Goal: Communication & Community: Answer question/provide support

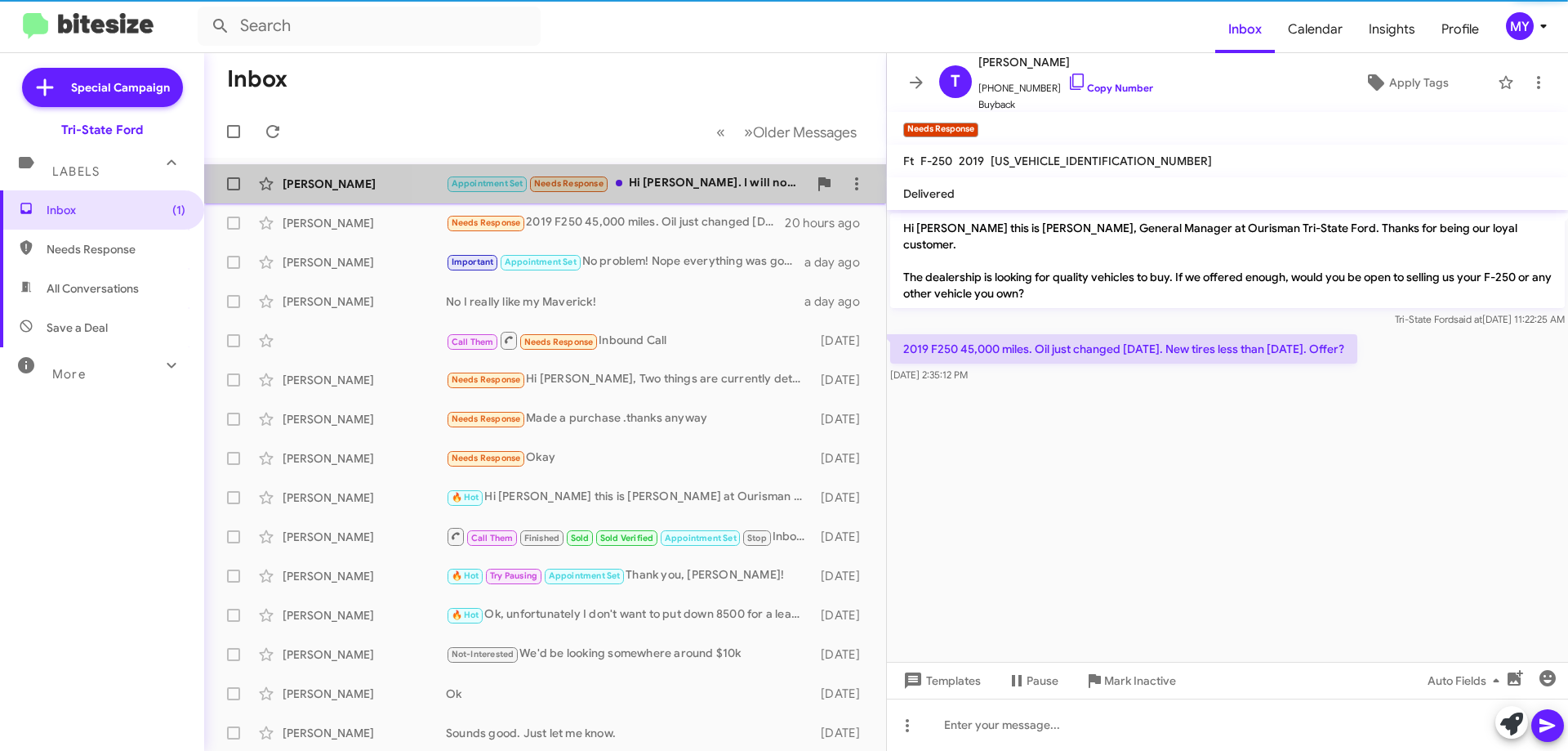
click at [698, 186] on div "Appointment Set Needs Response Hi [PERSON_NAME]. I will not be doing business w…" at bounding box center [626, 183] width 361 height 18
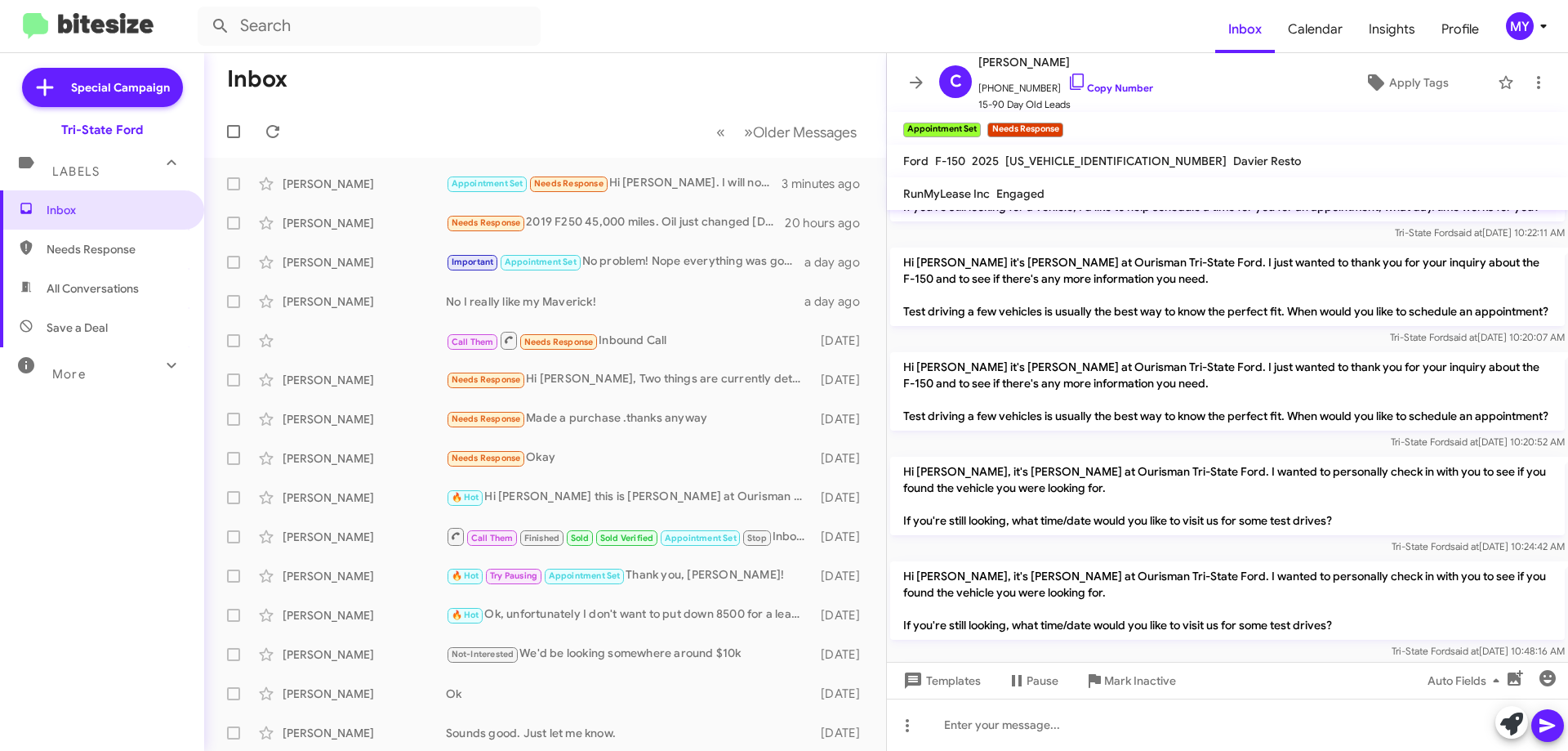
scroll to position [652, 0]
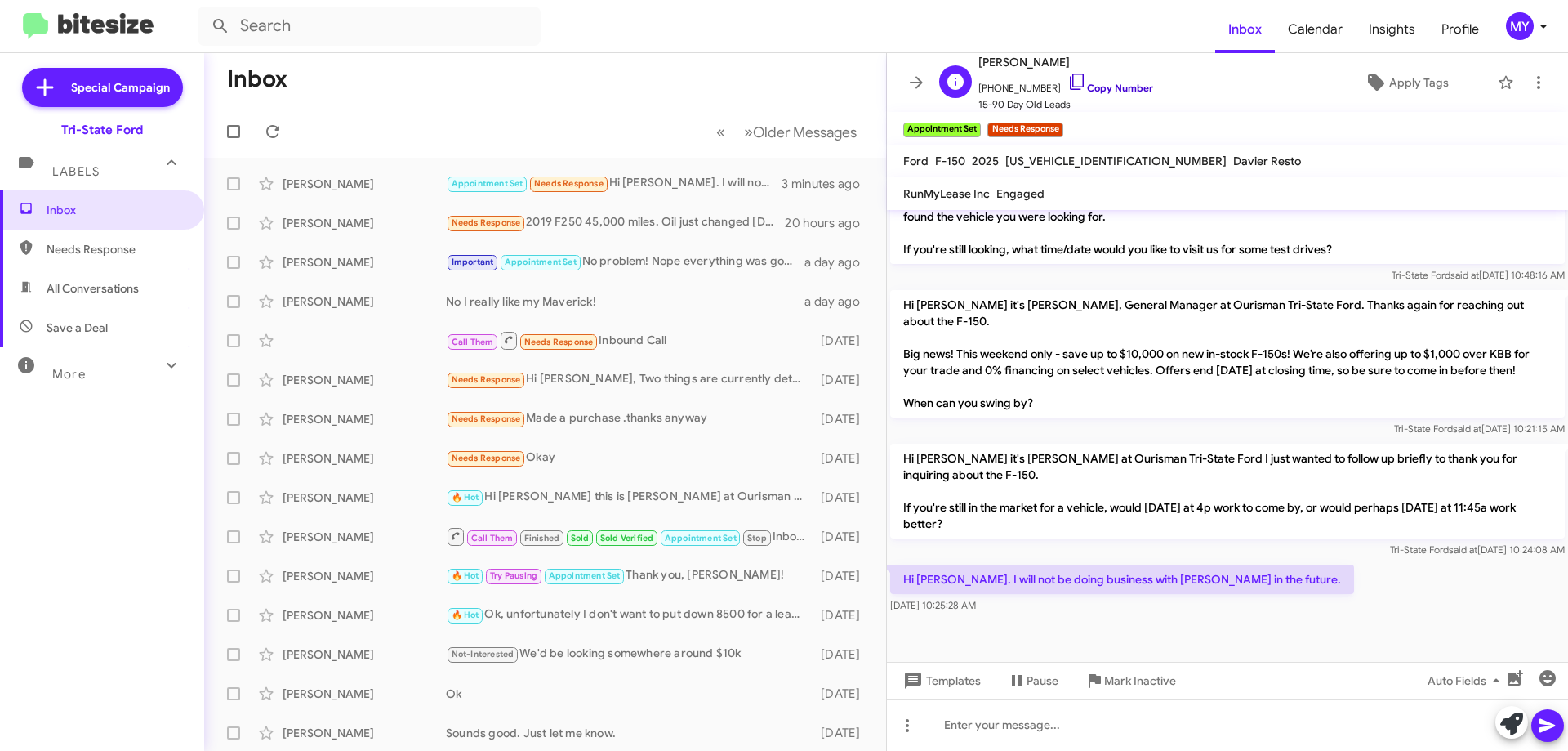
click at [1068, 78] on icon at bounding box center [1077, 81] width 19 height 19
click at [87, 281] on span "All Conversations" at bounding box center [92, 288] width 92 height 16
type input "in:all-conversations"
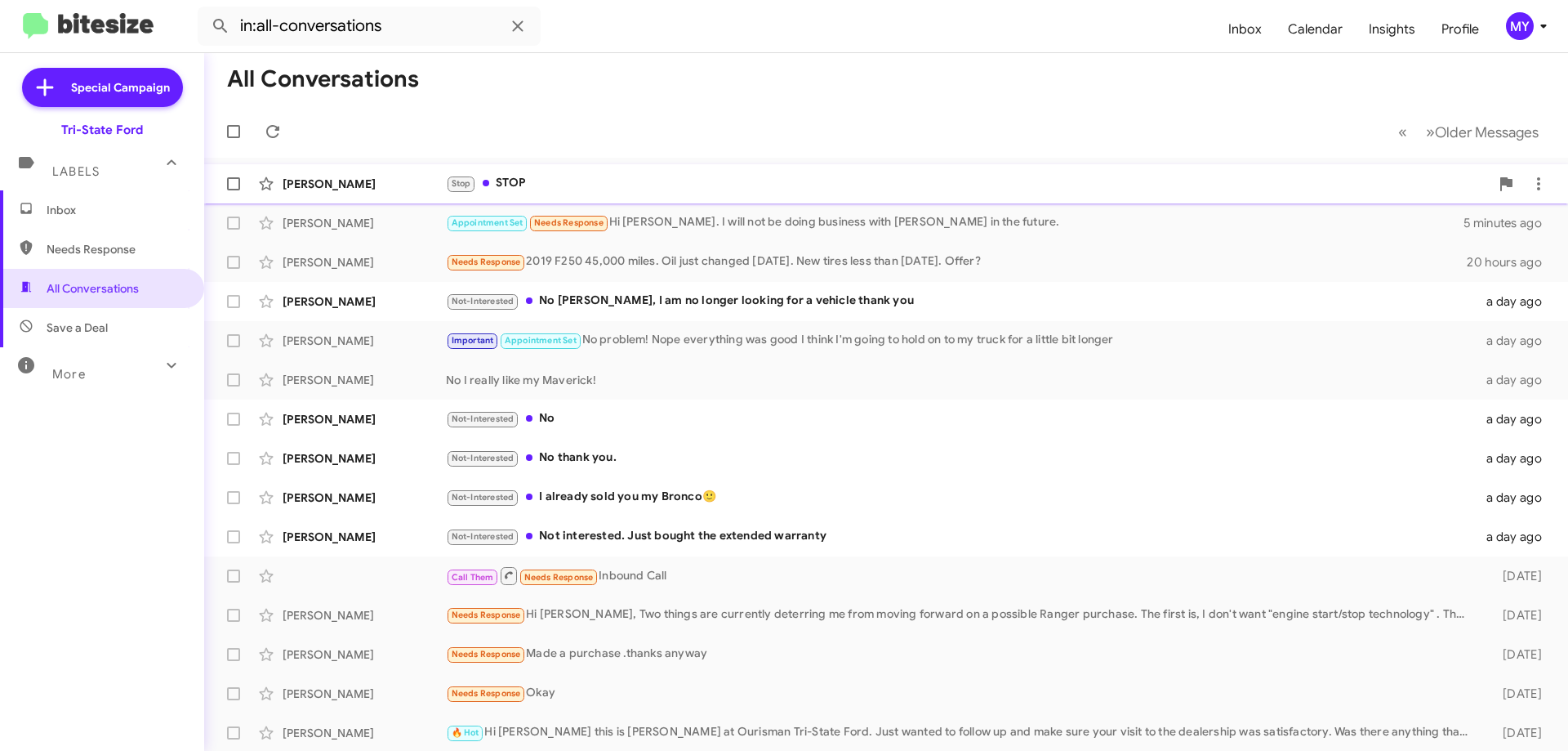
click at [609, 180] on div "Stop STOP" at bounding box center [967, 183] width 1043 height 18
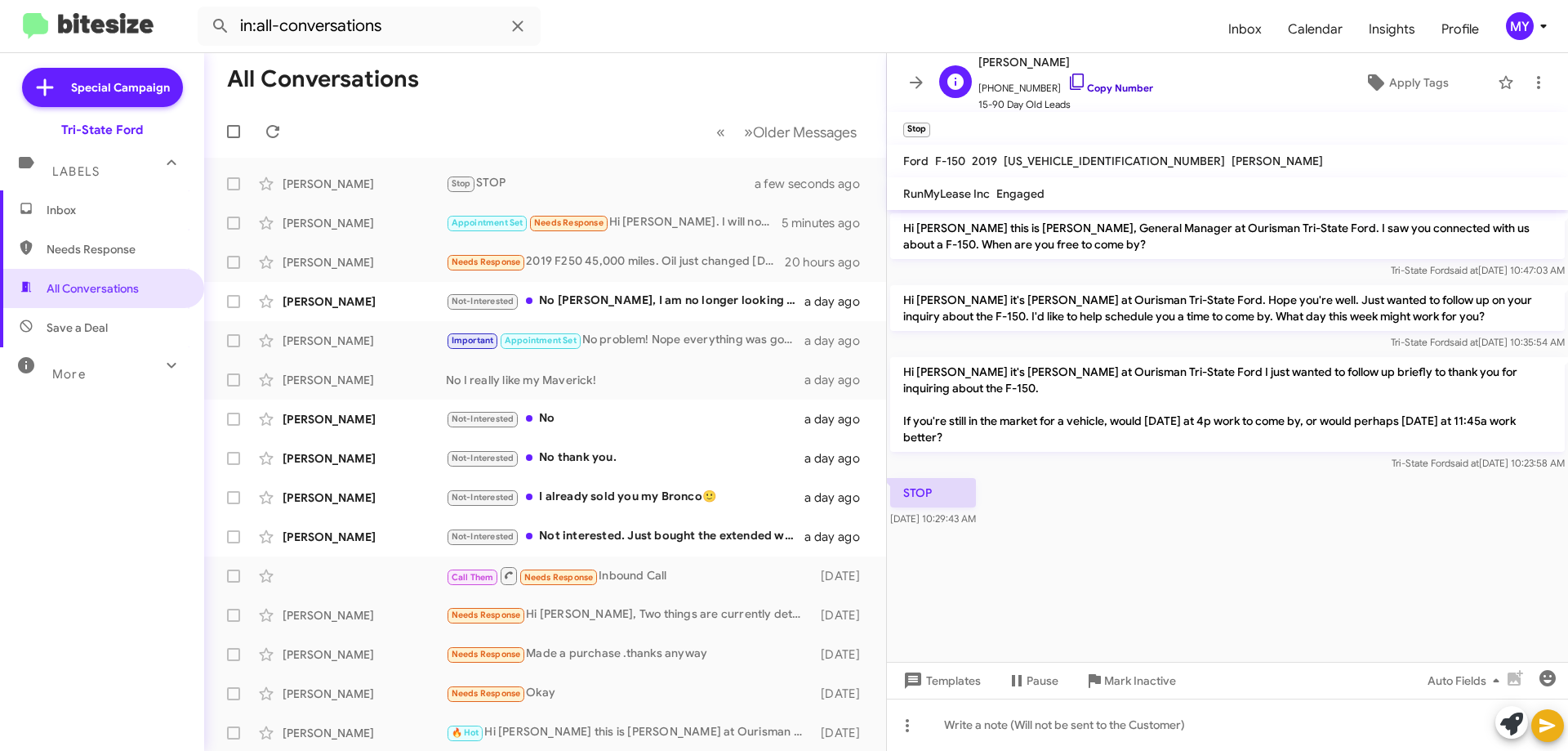
click at [1069, 82] on icon at bounding box center [1076, 81] width 14 height 16
